Goal: Information Seeking & Learning: Learn about a topic

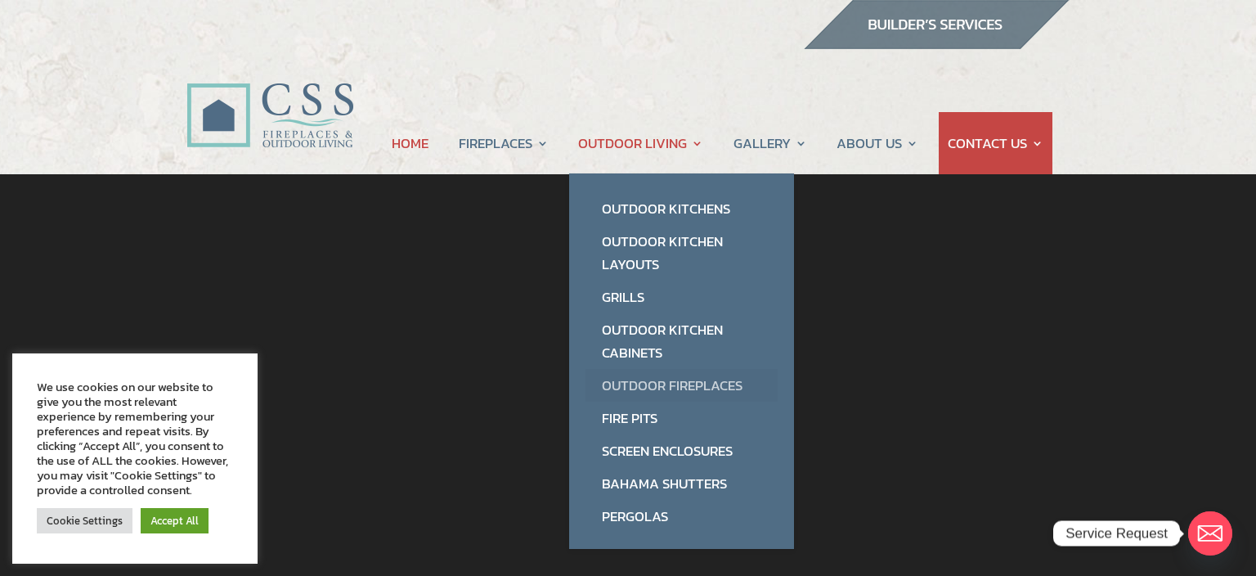
click at [693, 383] on link "Outdoor Fireplaces" at bounding box center [681, 385] width 192 height 33
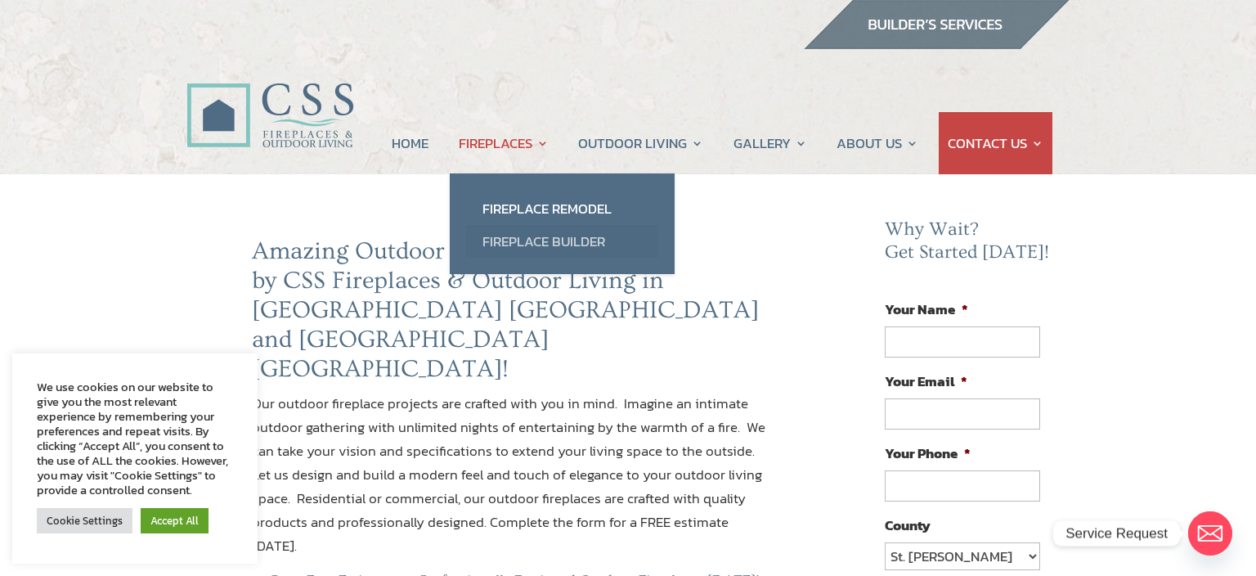
click at [548, 237] on link "Fireplace Builder" at bounding box center [562, 241] width 192 height 33
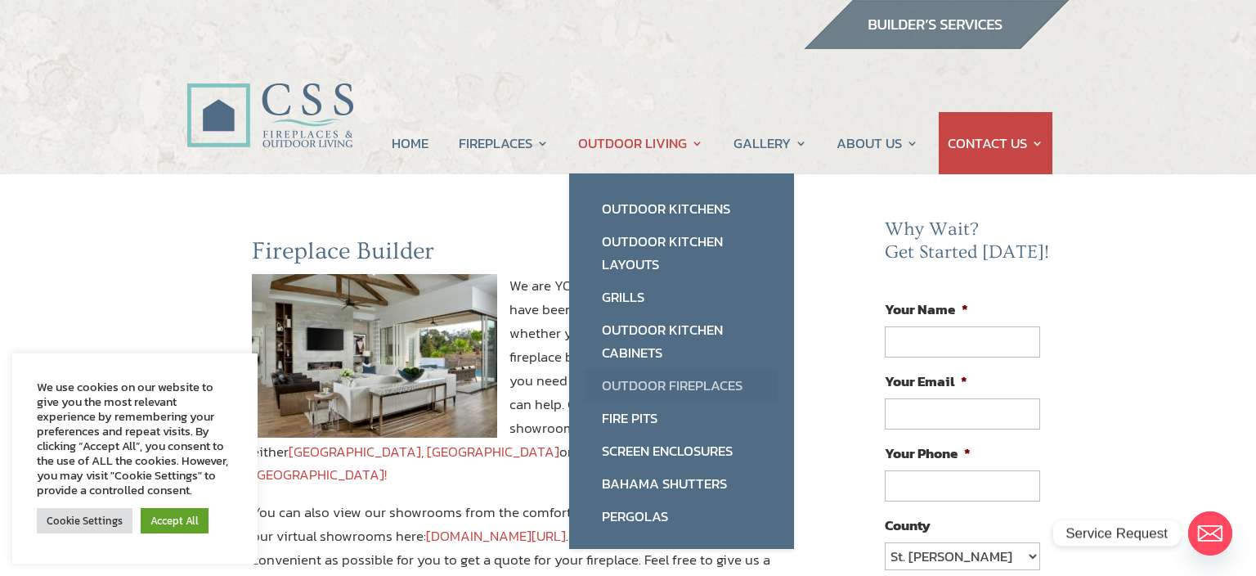
click at [670, 379] on link "Outdoor Fireplaces" at bounding box center [681, 385] width 192 height 33
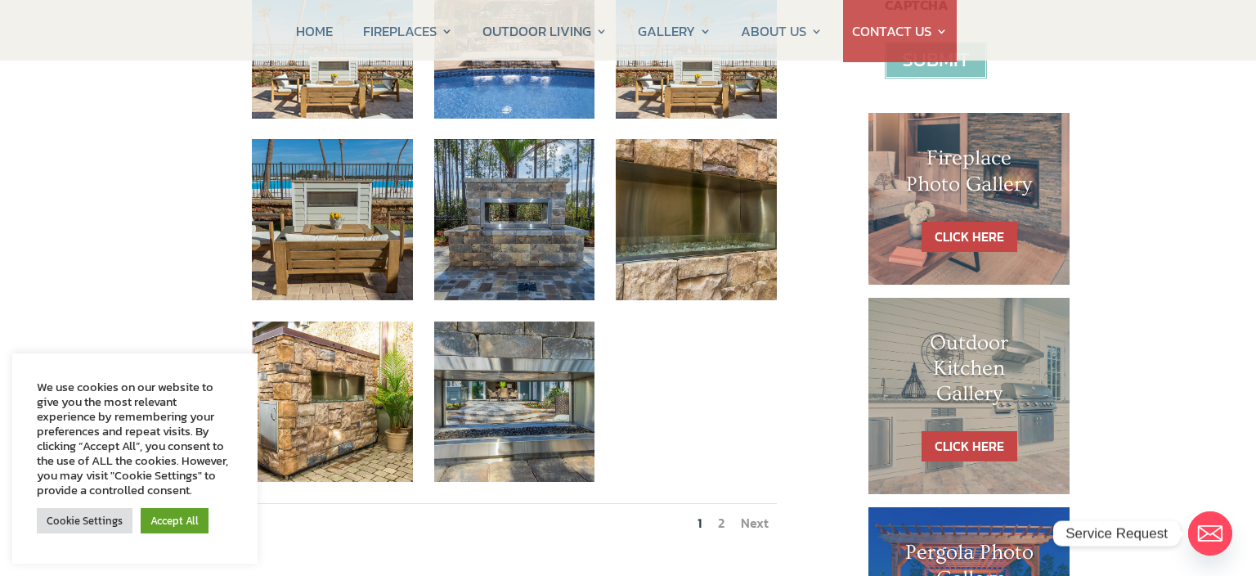
scroll to position [690, 0]
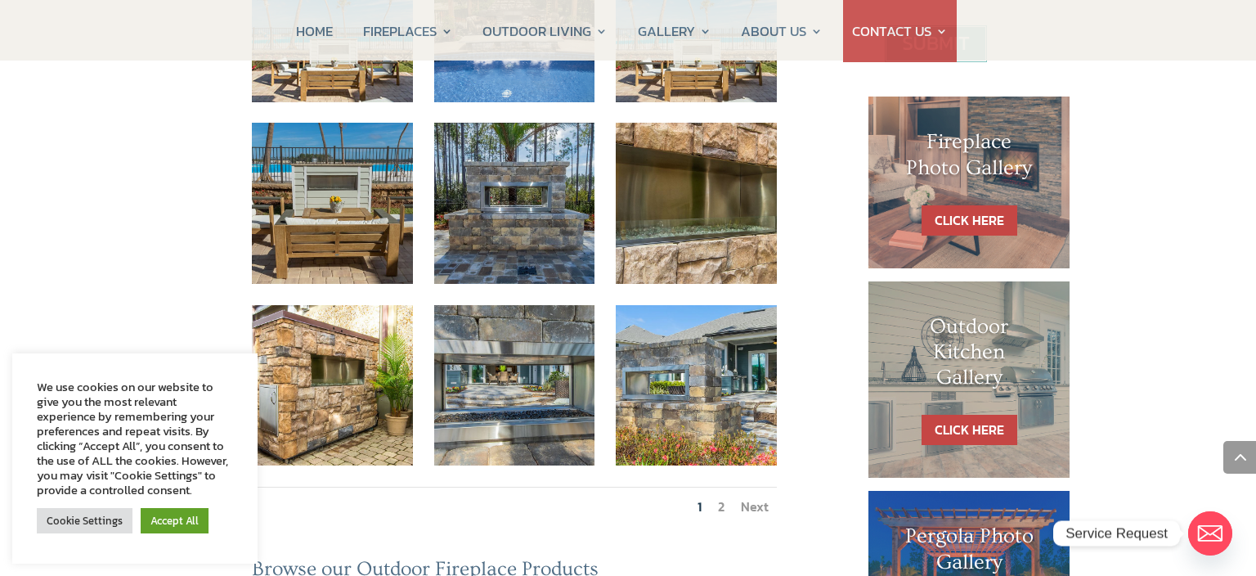
click at [757, 496] on link "Next" at bounding box center [755, 506] width 28 height 20
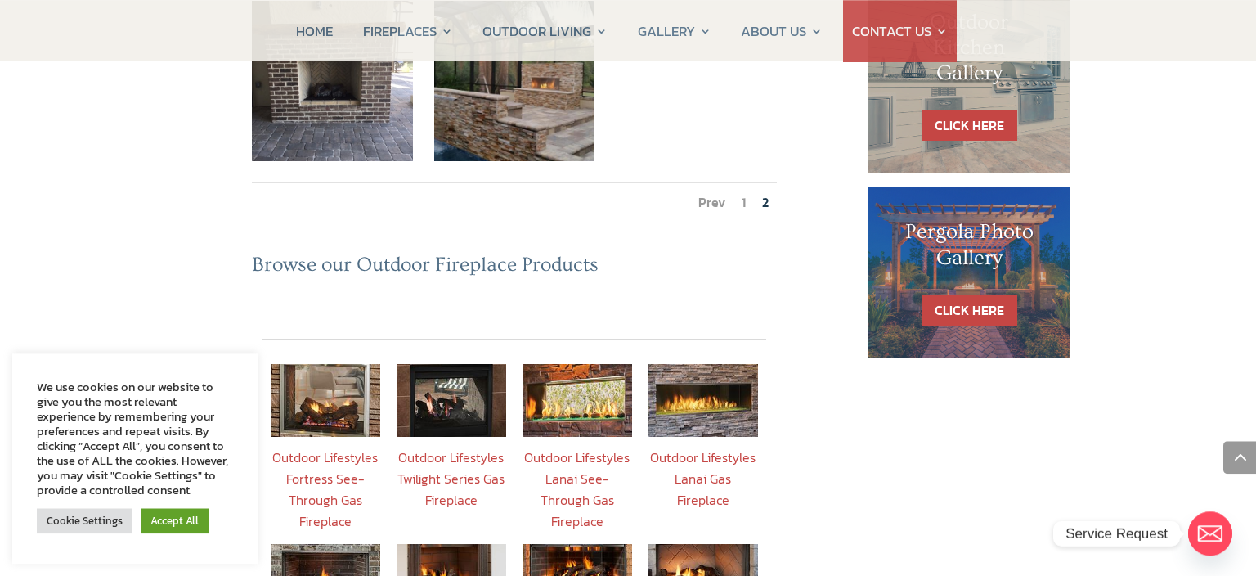
scroll to position [1036, 0]
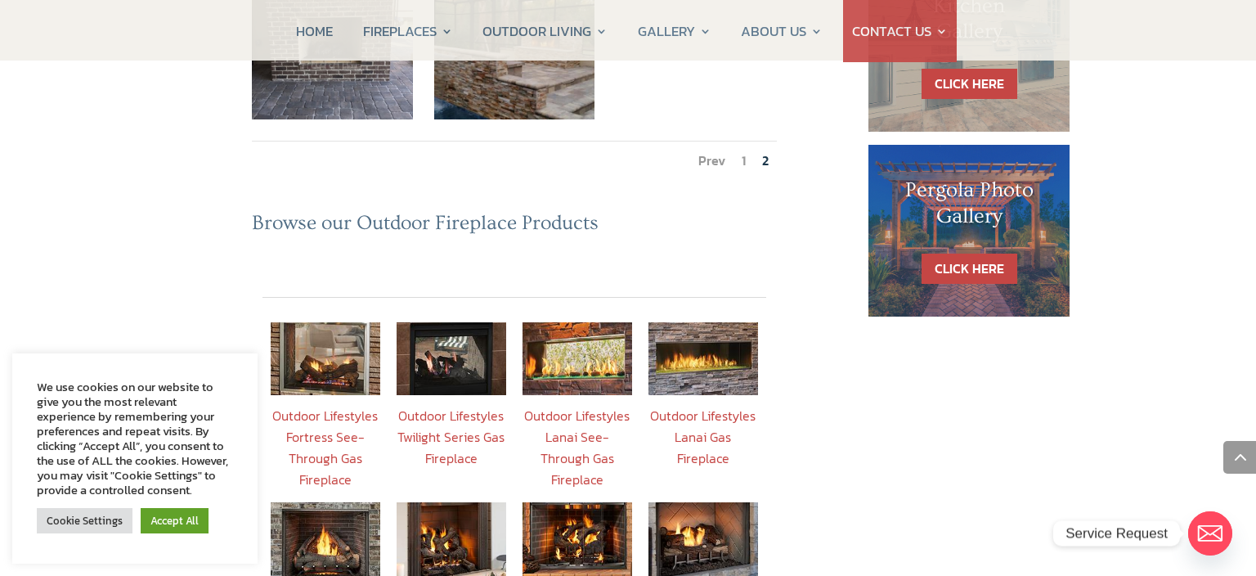
click at [708, 405] on link "Outdoor Lifestyles Lanai Gas Fireplace" at bounding box center [702, 436] width 105 height 62
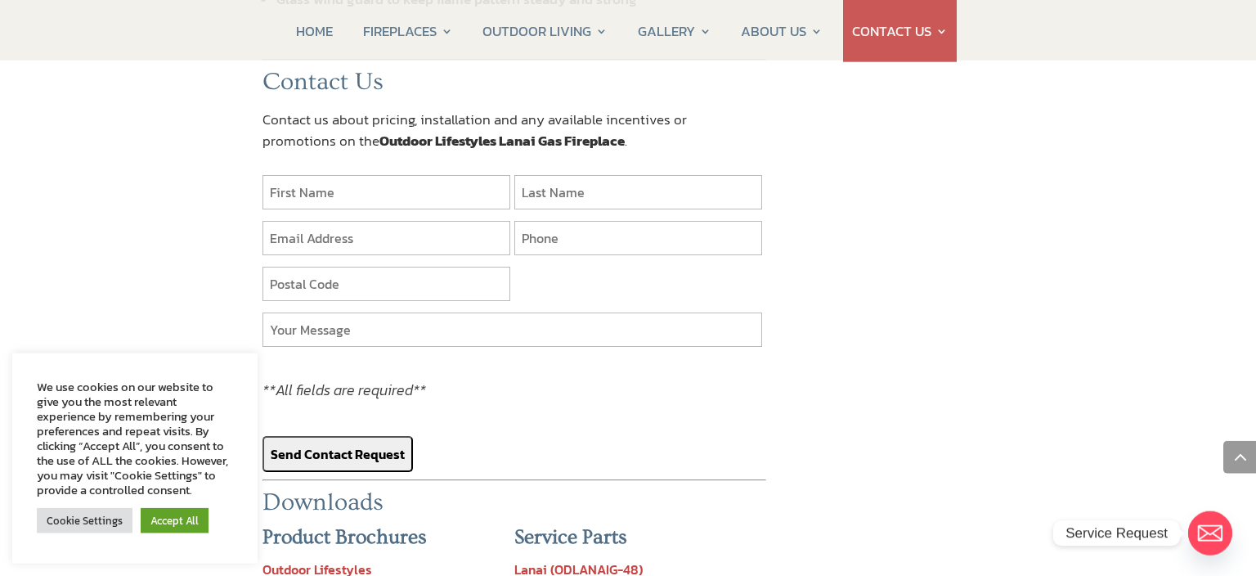
scroll to position [1899, 0]
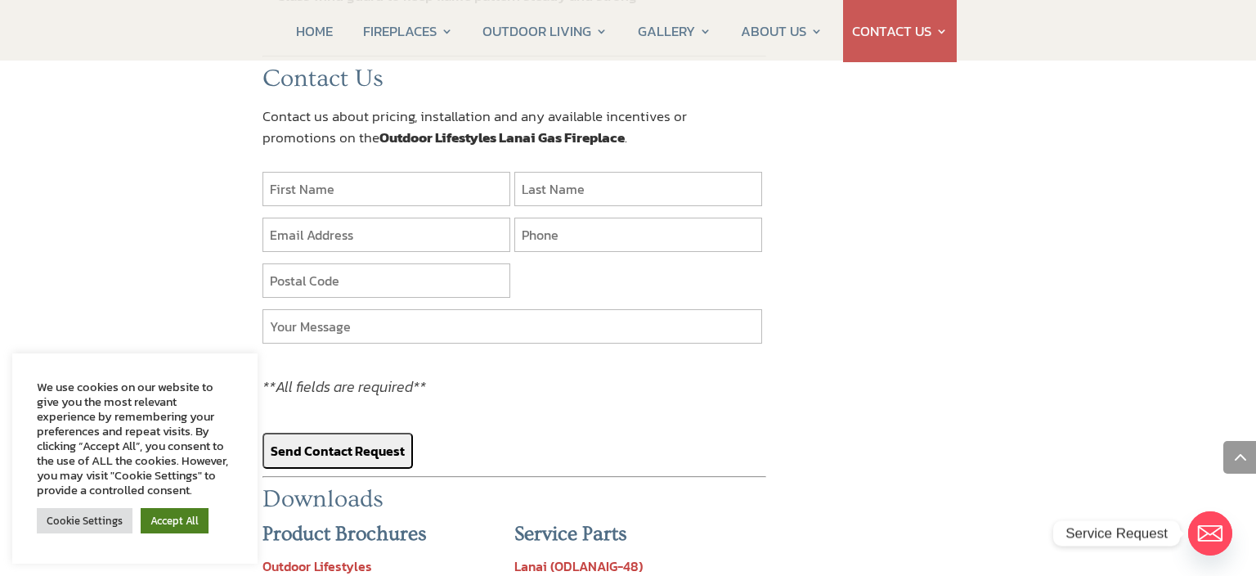
click at [165, 518] on link "Accept All" at bounding box center [175, 520] width 68 height 25
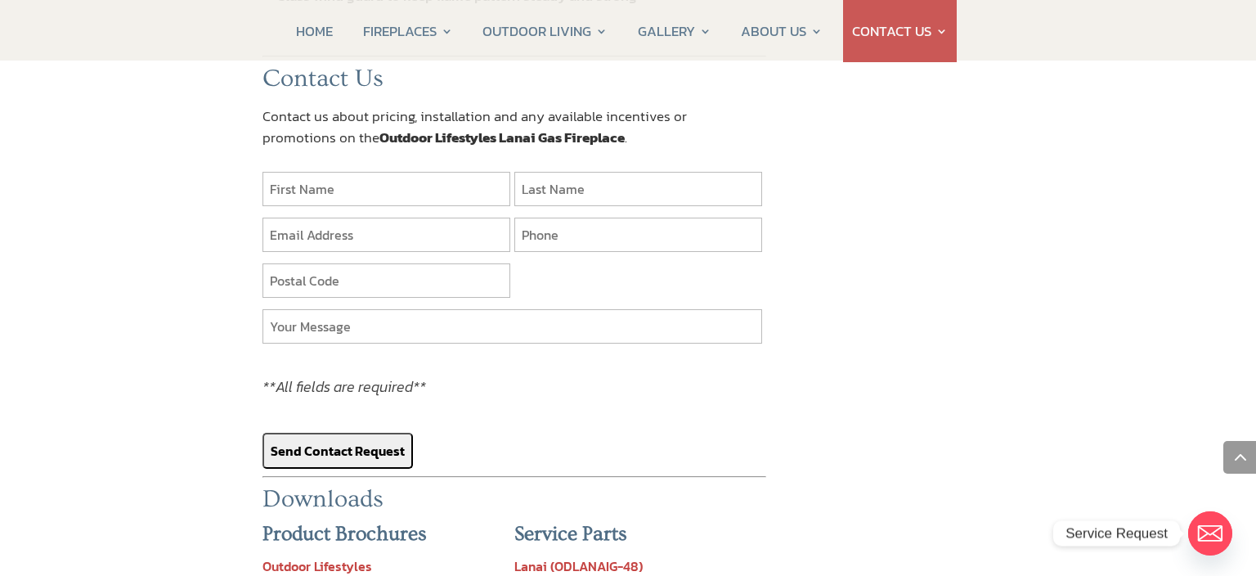
click at [316, 556] on link "Outdoor Lifestyles" at bounding box center [317, 566] width 110 height 20
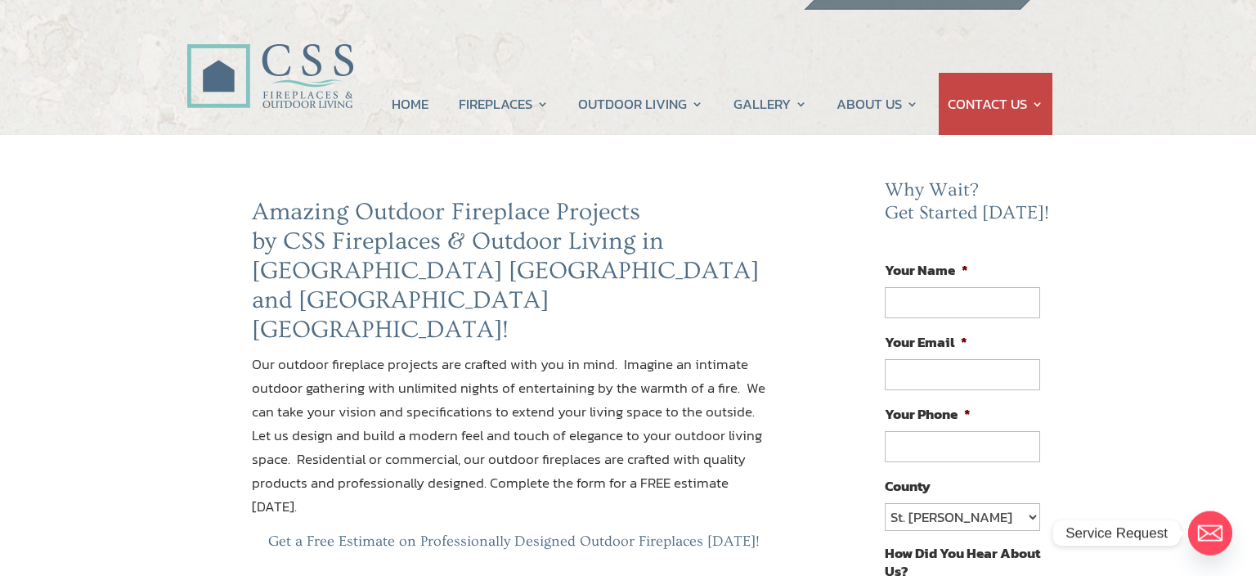
scroll to position [0, 0]
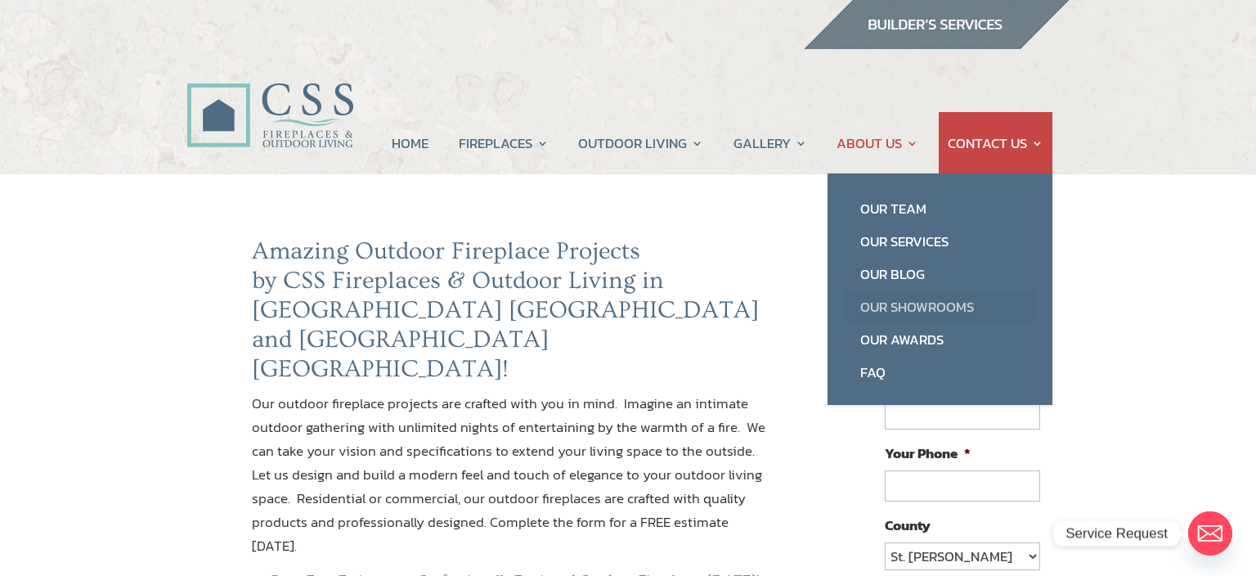
click at [918, 301] on link "Our Showrooms" at bounding box center [940, 306] width 192 height 33
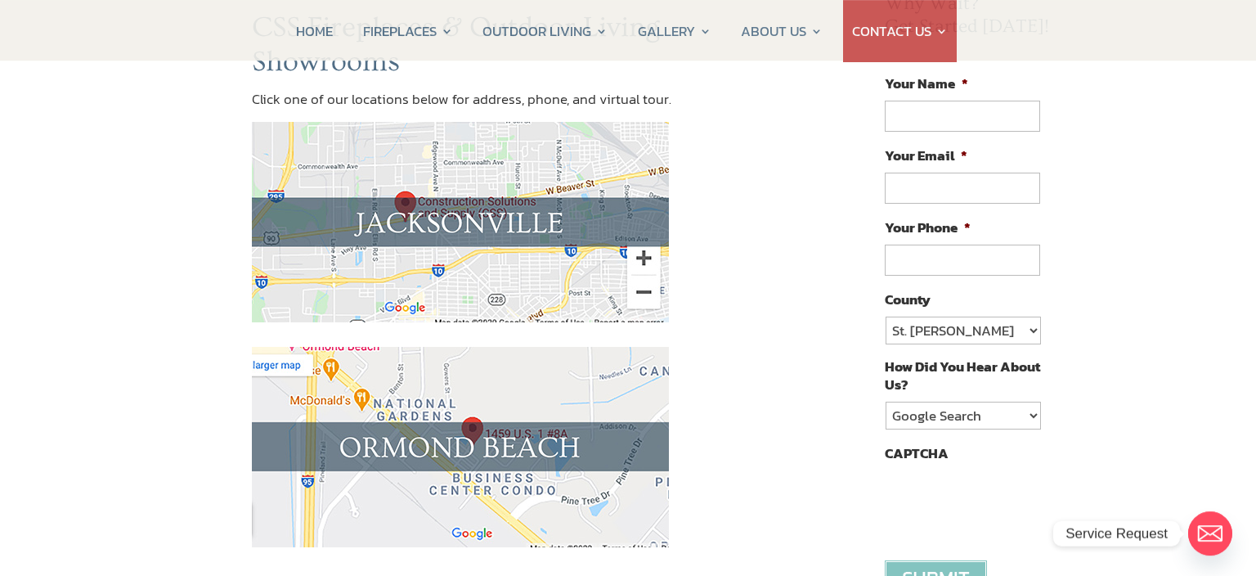
scroll to position [258, 0]
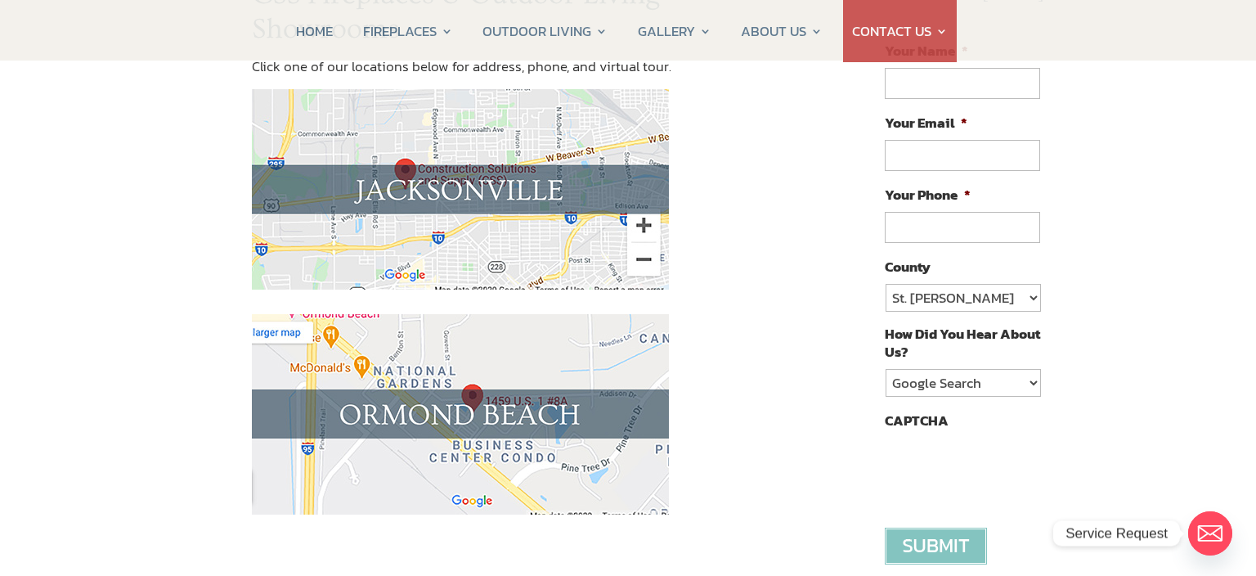
click at [404, 171] on img at bounding box center [460, 189] width 417 height 200
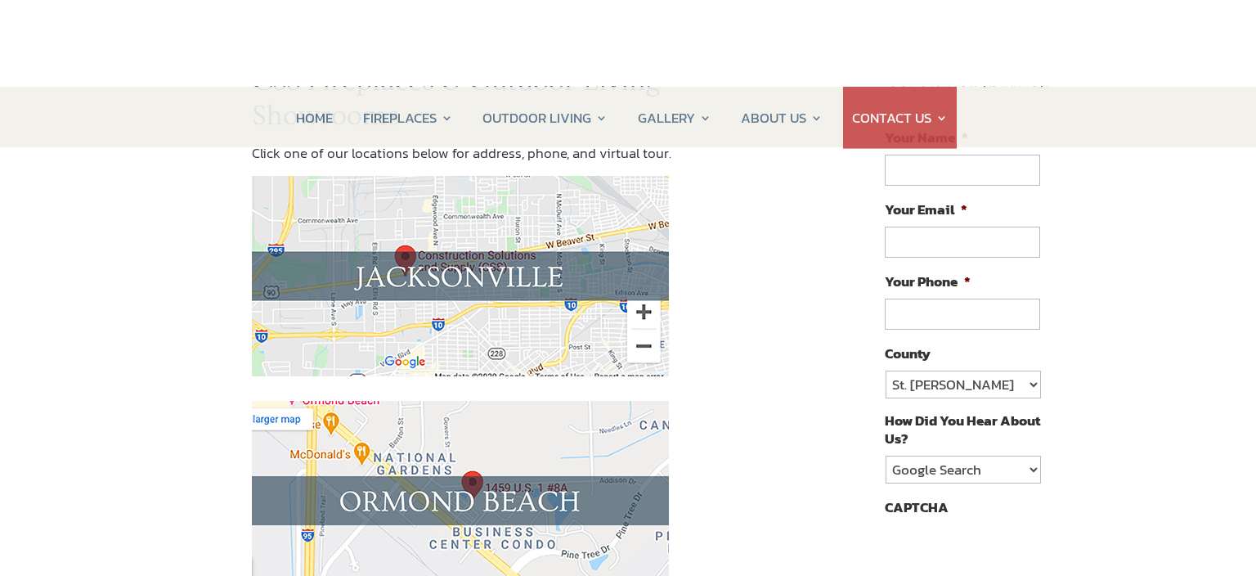
scroll to position [172, 0]
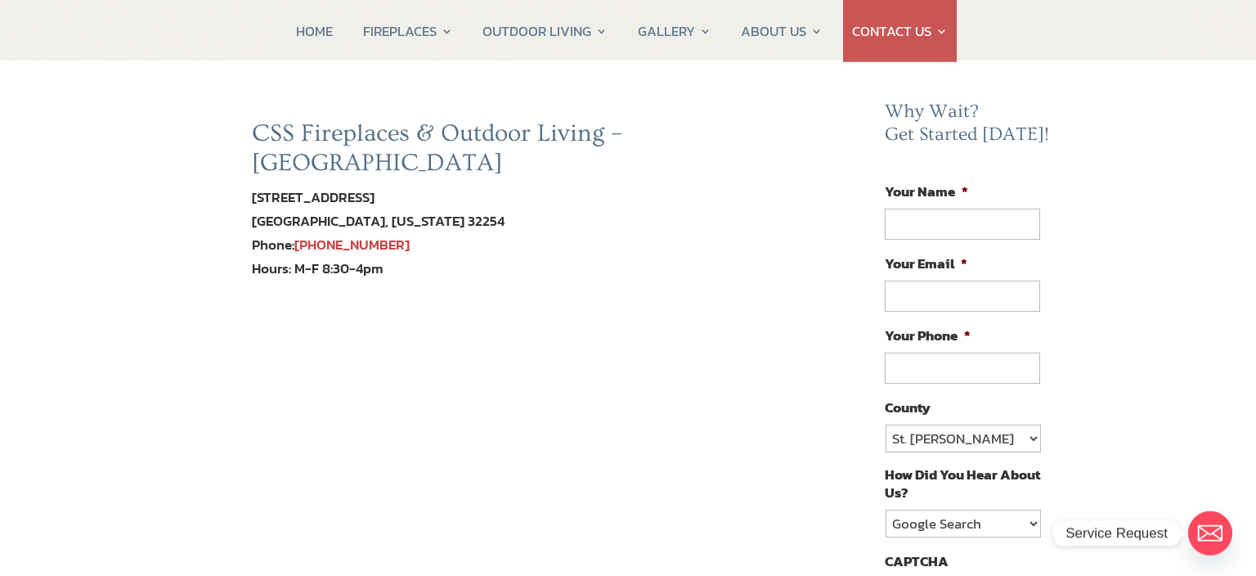
scroll to position [172, 0]
